Goal: Information Seeking & Learning: Check status

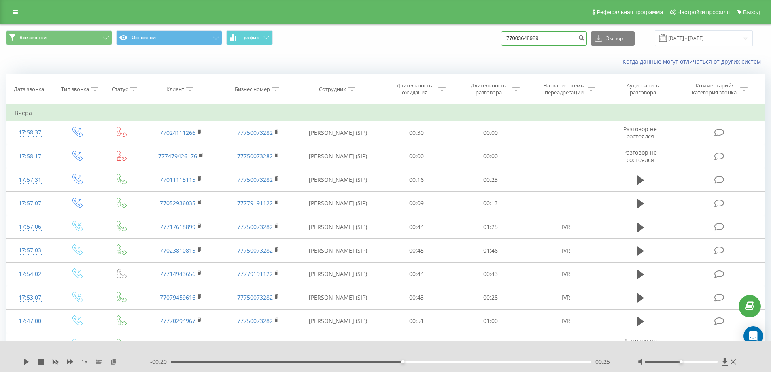
click at [536, 34] on input "77003648989" at bounding box center [544, 38] width 86 height 15
paste input
click at [537, 41] on input at bounding box center [544, 38] width 86 height 15
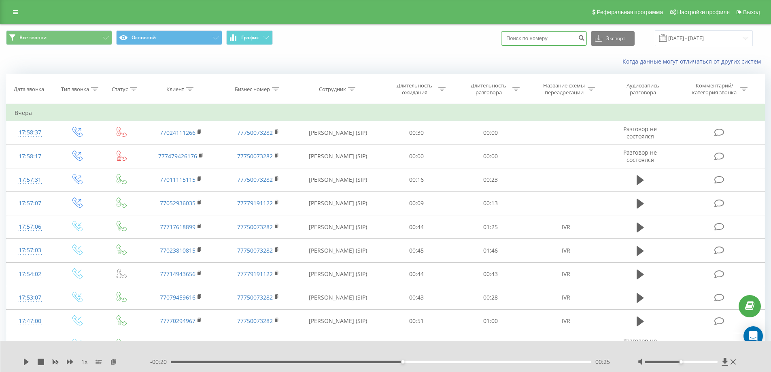
click at [537, 41] on input at bounding box center [544, 38] width 86 height 15
paste input
click at [530, 40] on input at bounding box center [544, 38] width 86 height 15
paste input "702 170 0050"
type input "702 170 0050"
